Goal: Task Accomplishment & Management: Complete application form

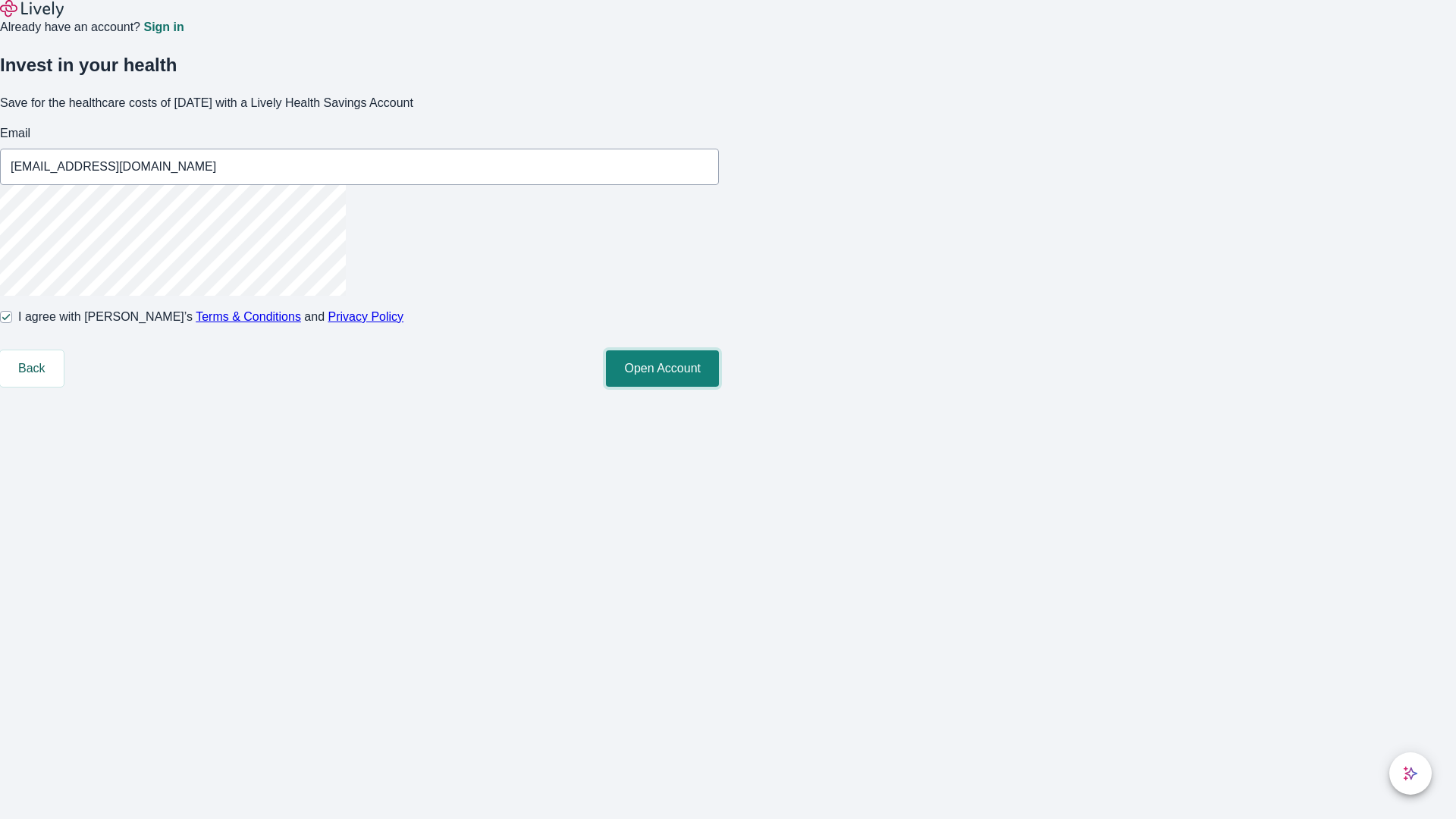
click at [719, 387] on button "Open Account" at bounding box center [662, 368] width 113 height 36
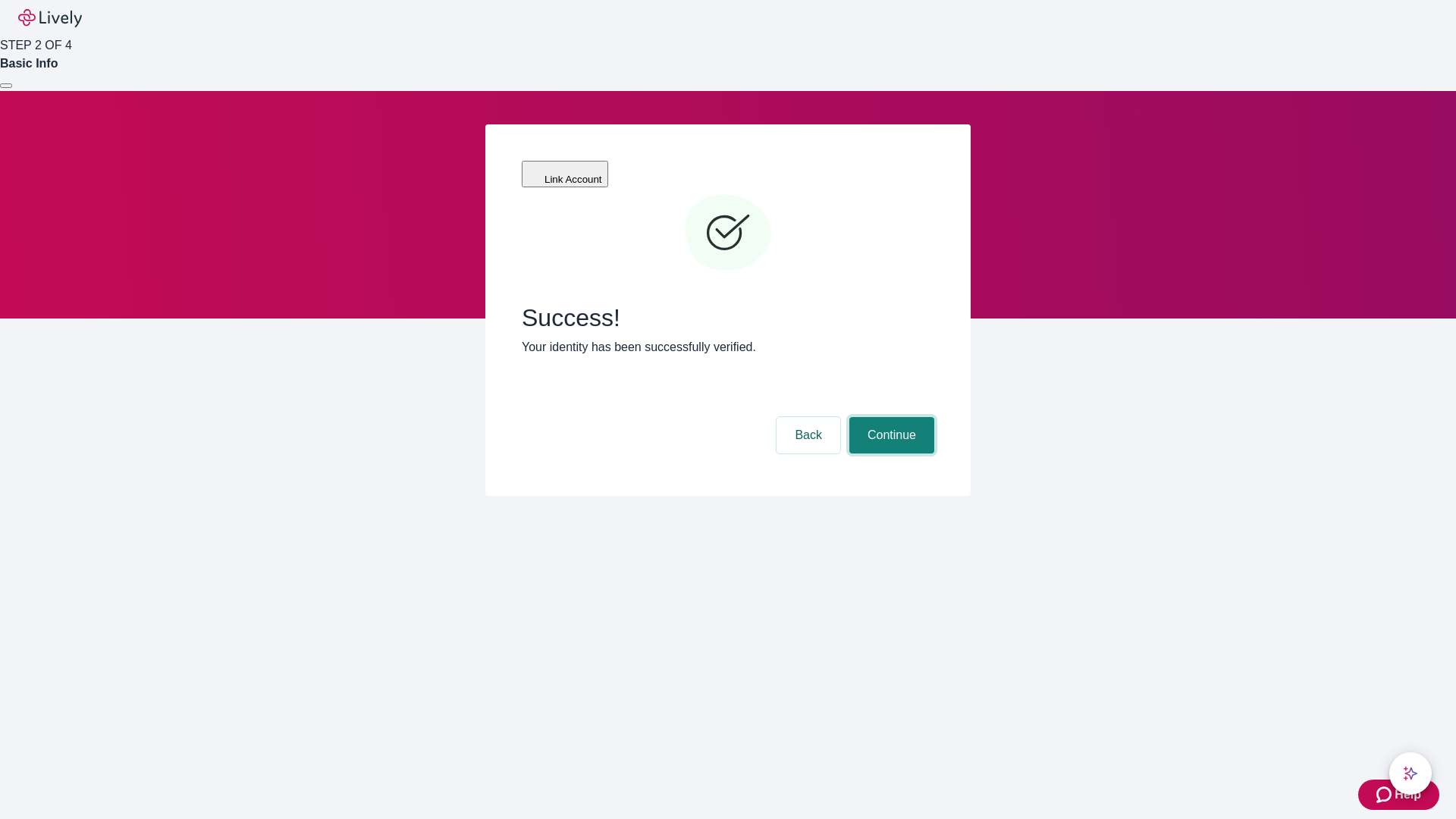
click at [889, 417] on button "Continue" at bounding box center [891, 435] width 85 height 36
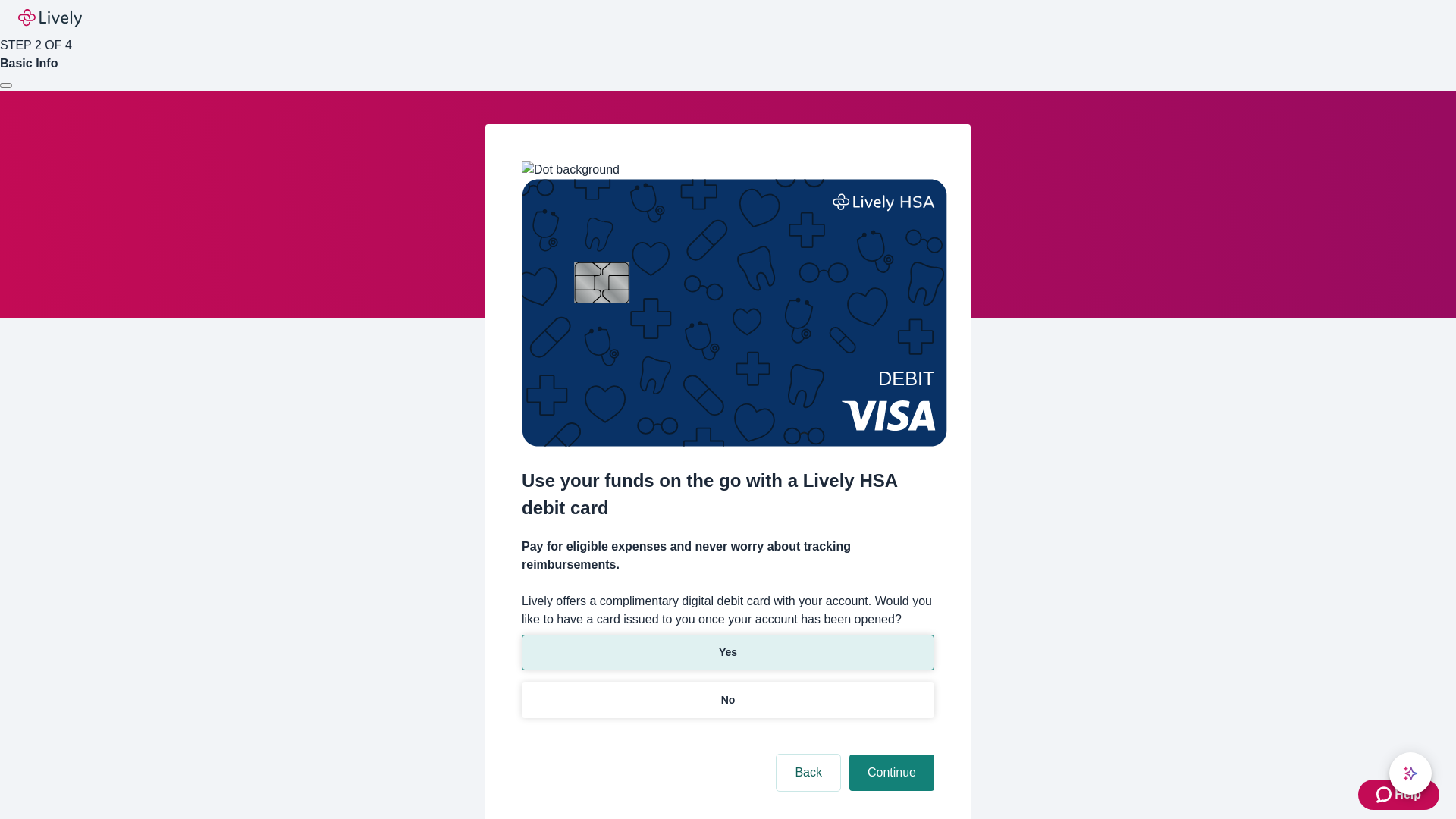
click at [728, 645] on p "Yes" at bounding box center [728, 653] width 19 height 16
click at [889, 755] on button "Continue" at bounding box center [891, 773] width 85 height 36
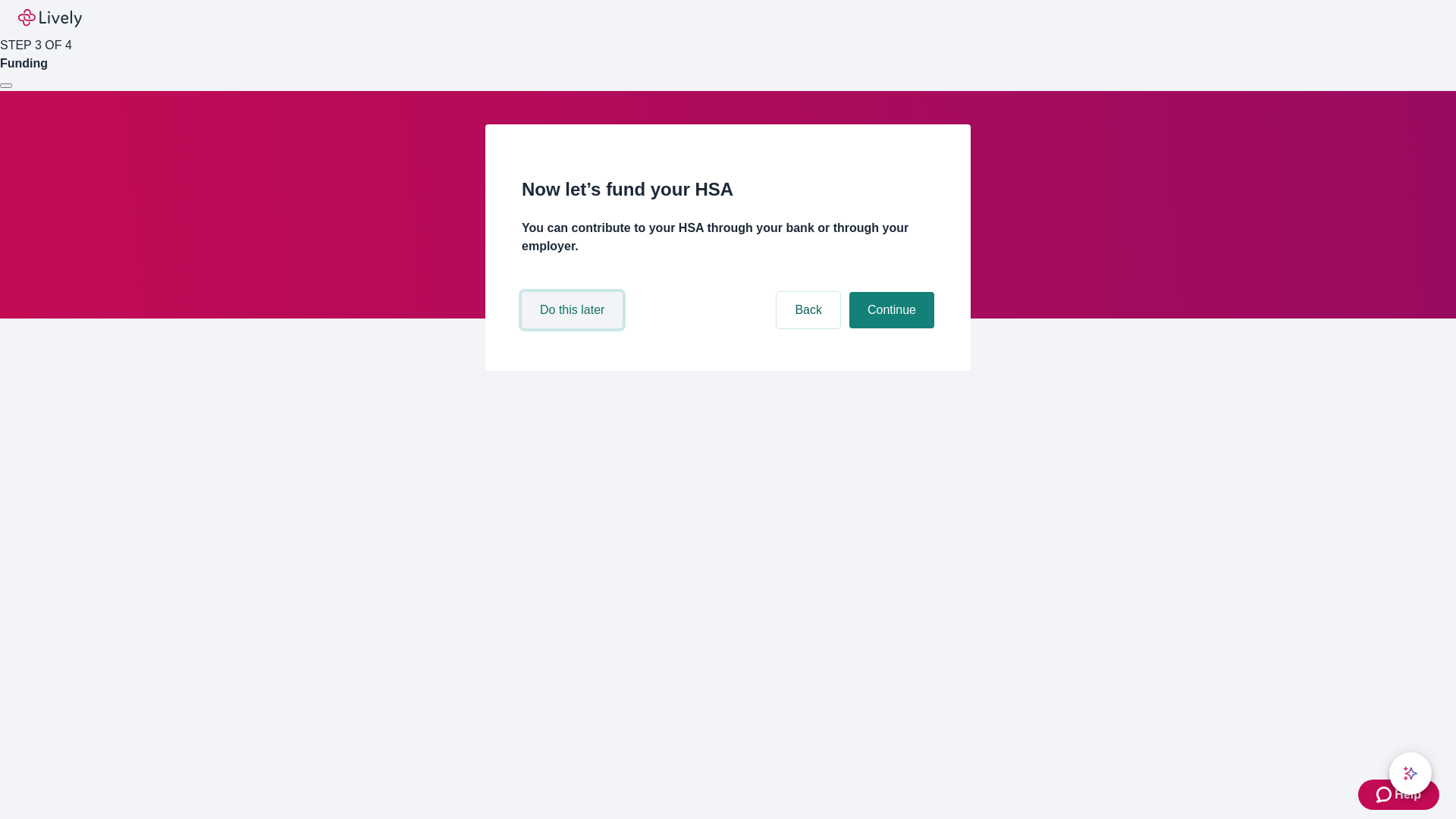
click at [574, 328] on button "Do this later" at bounding box center [571, 310] width 101 height 36
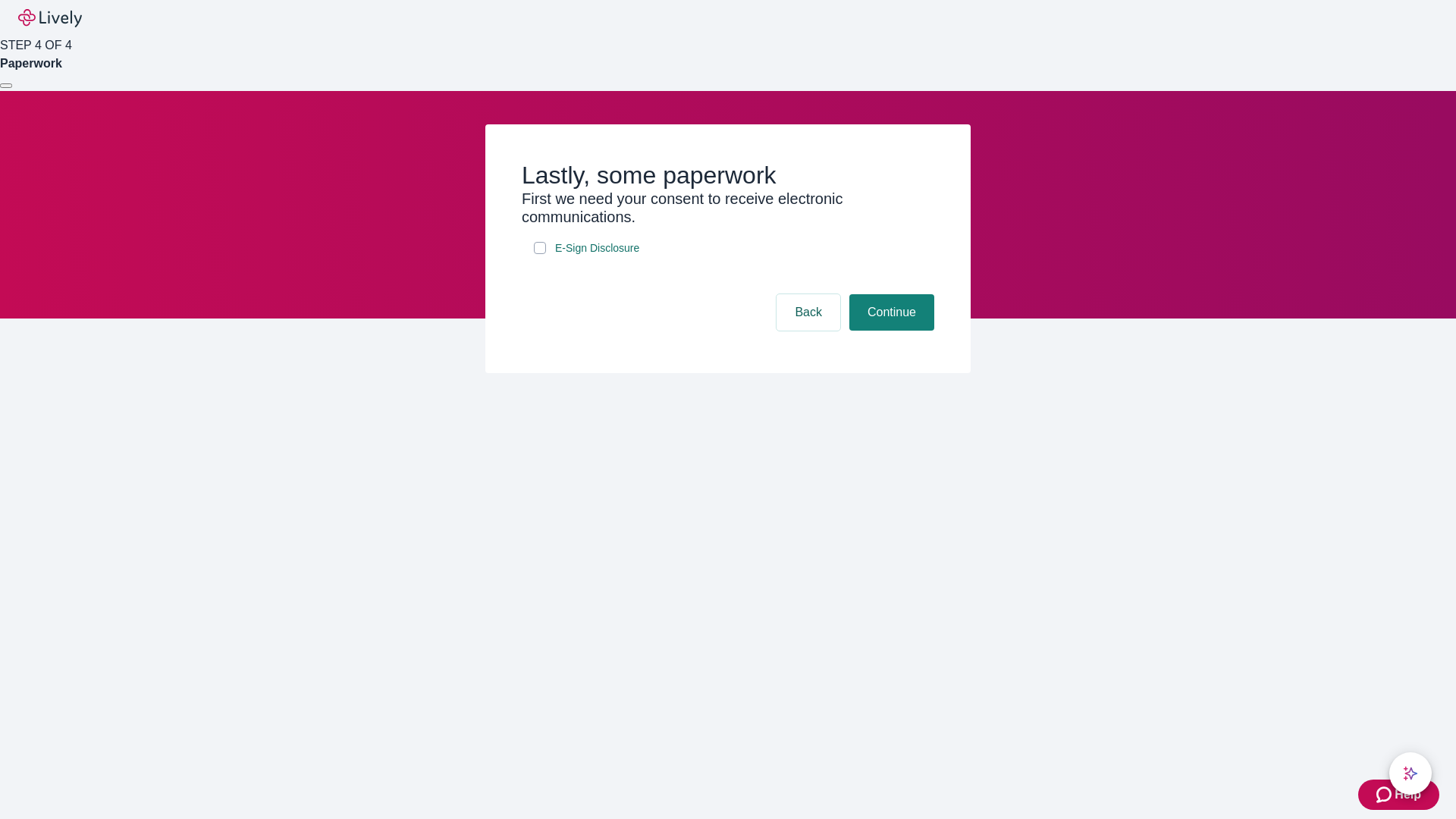
click at [540, 254] on input "E-Sign Disclosure" at bounding box center [539, 247] width 12 height 12
checkbox input "true"
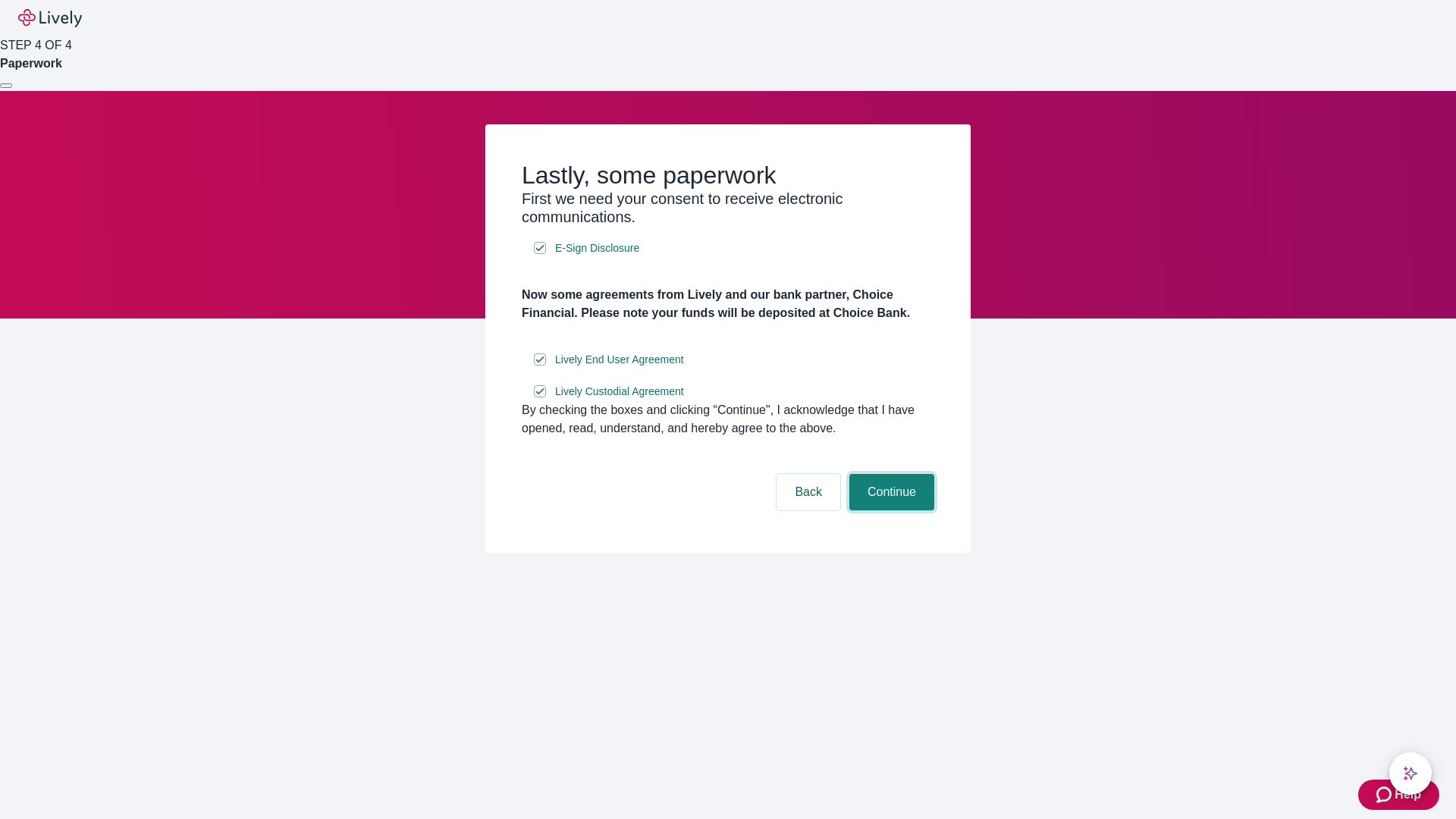
click at [889, 510] on button "Continue" at bounding box center [891, 492] width 85 height 36
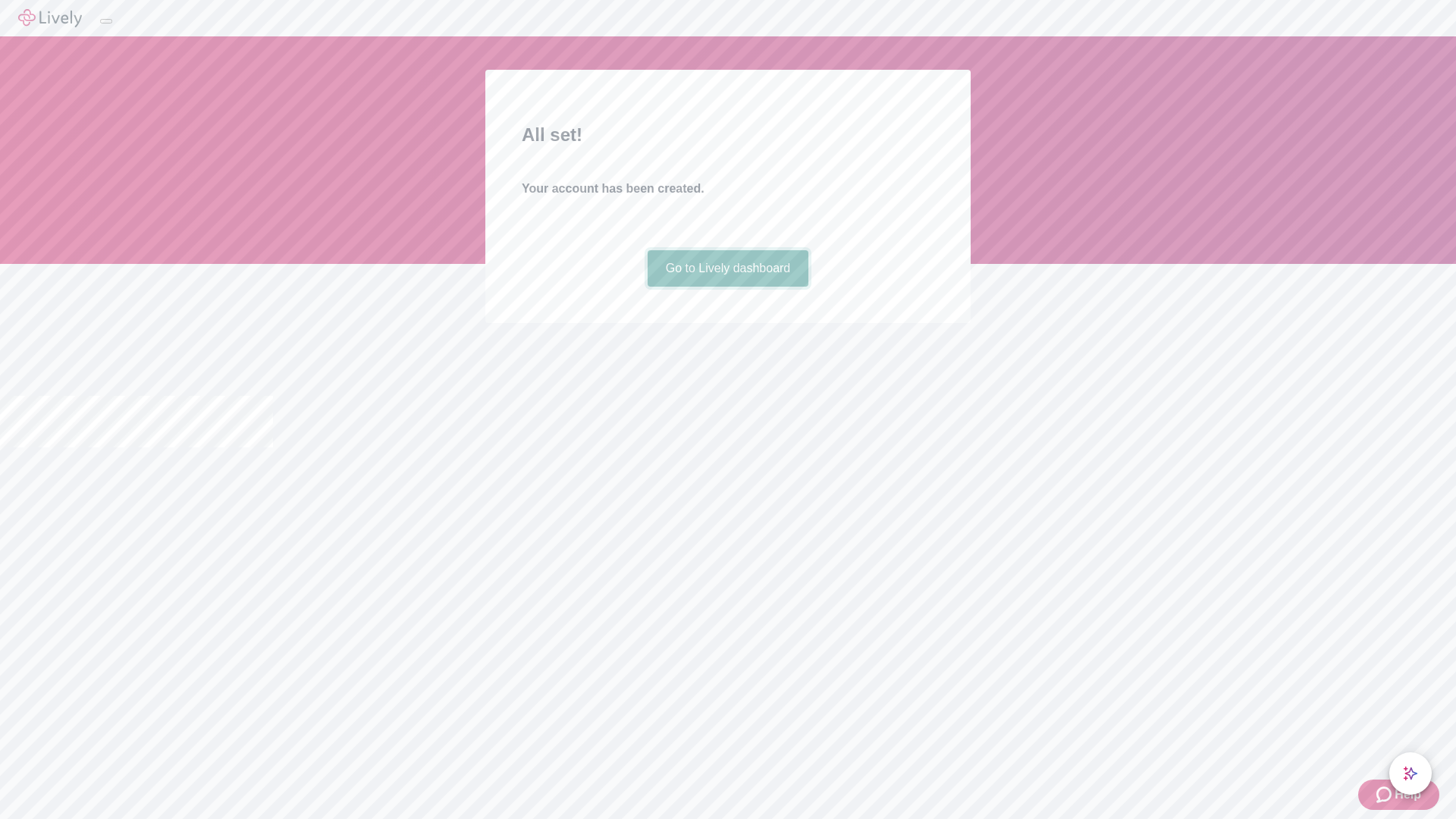
click at [728, 286] on link "Go to Lively dashboard" at bounding box center [728, 268] width 162 height 36
